Goal: Information Seeking & Learning: Understand process/instructions

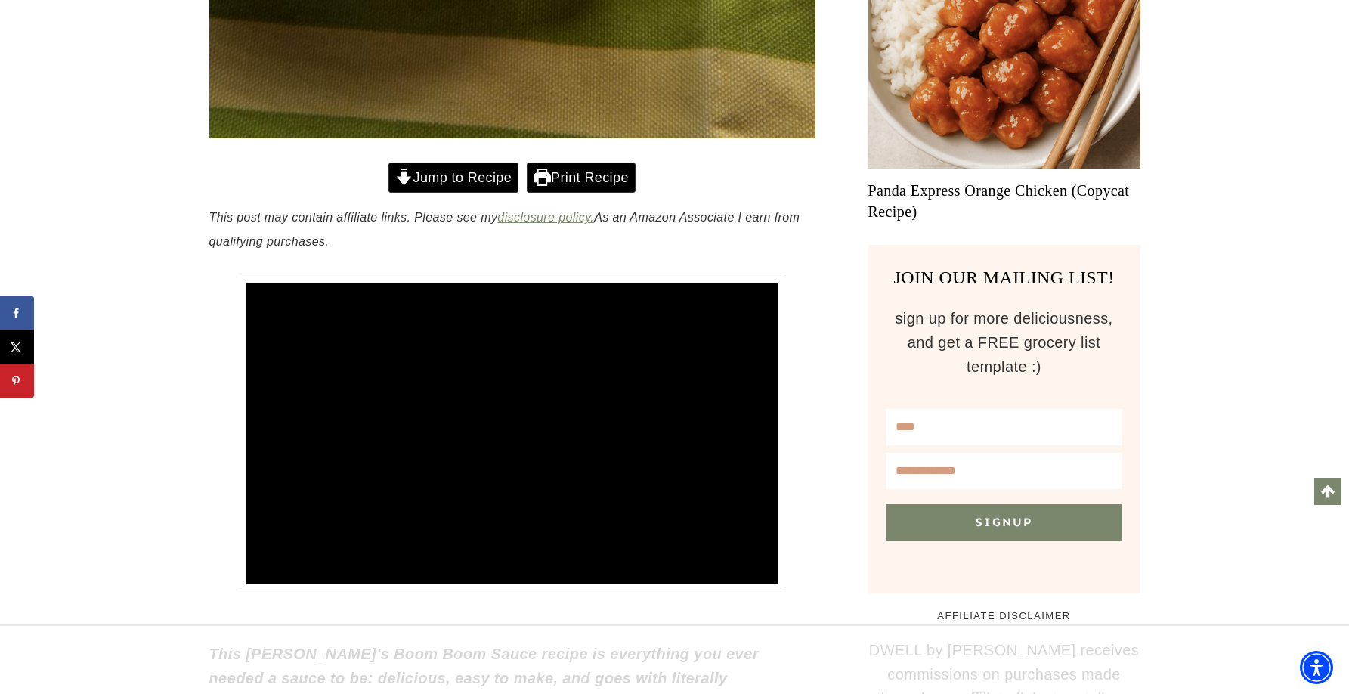
click at [466, 173] on link "Jump to Recipe" at bounding box center [454, 178] width 130 height 31
